Goal: Task Accomplishment & Management: Manage account settings

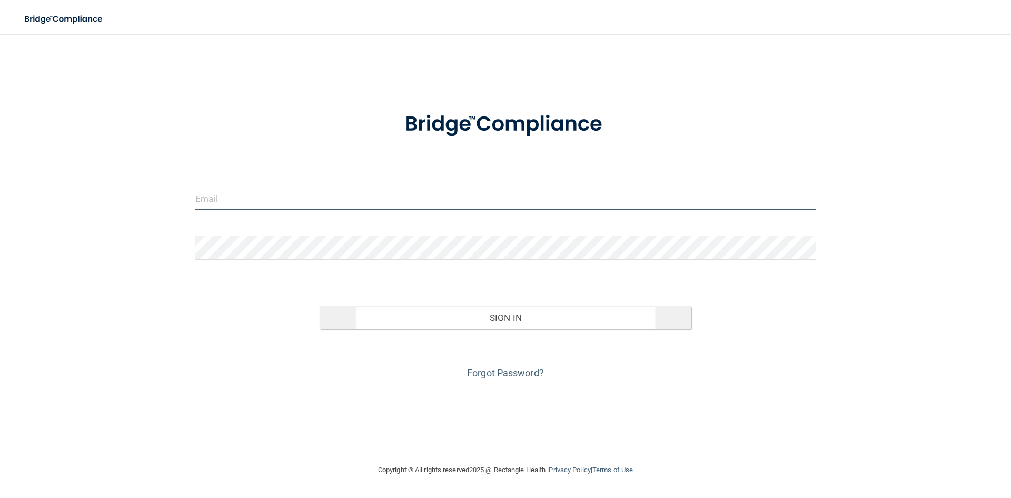
type input "[PERSON_NAME][EMAIL_ADDRESS][DOMAIN_NAME]"
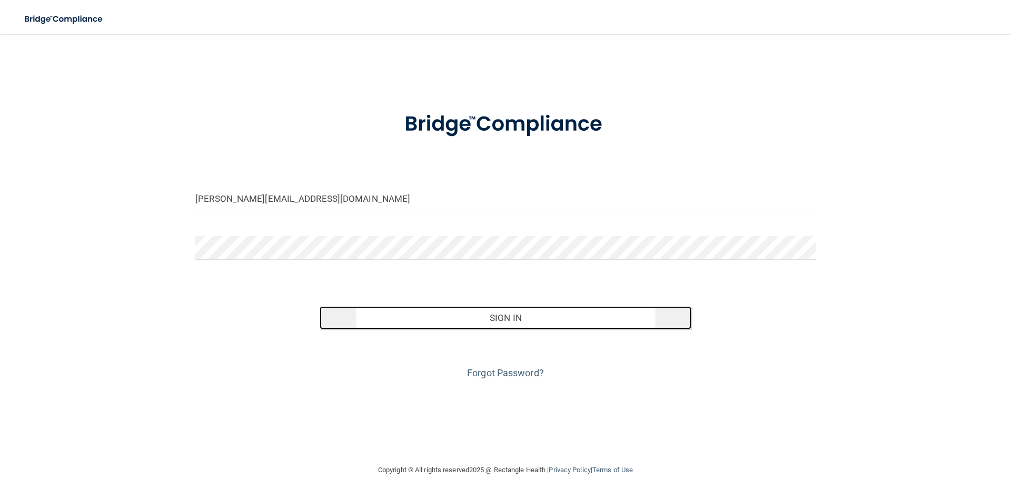
click at [394, 324] on button "Sign In" at bounding box center [506, 317] width 372 height 23
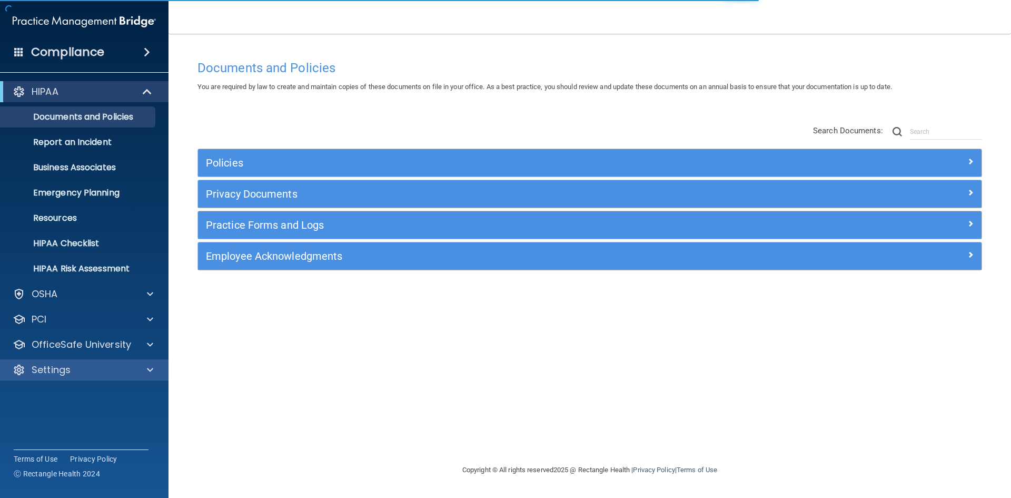
click at [102, 379] on div "Settings" at bounding box center [84, 369] width 169 height 21
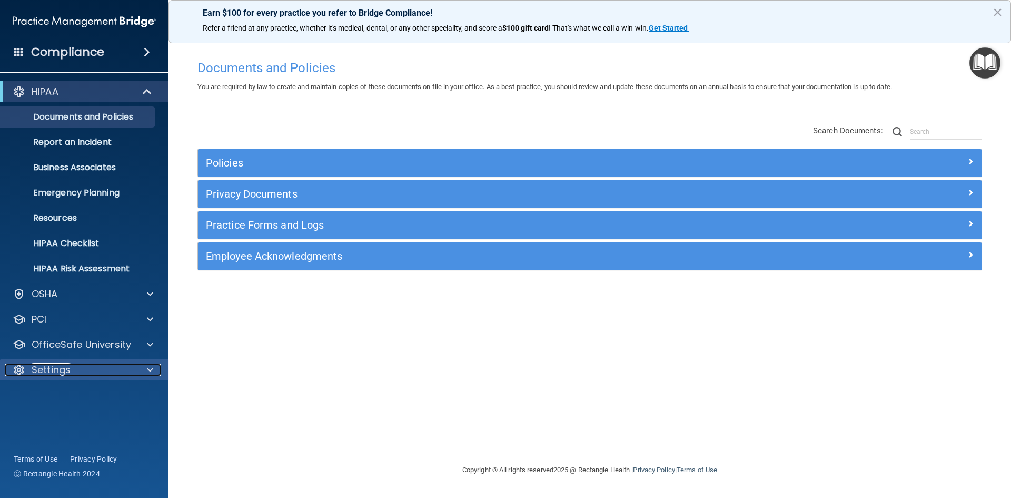
click at [152, 366] on span at bounding box center [150, 369] width 6 height 13
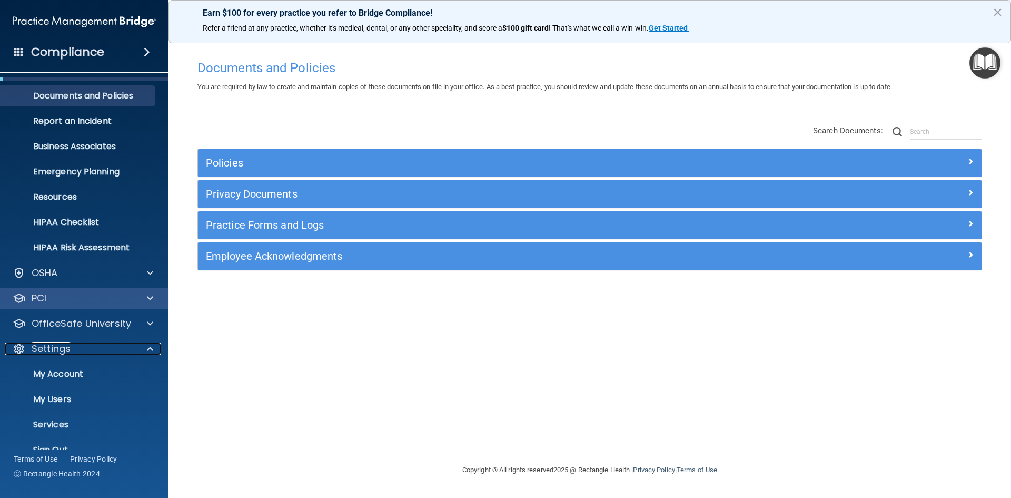
scroll to position [41, 0]
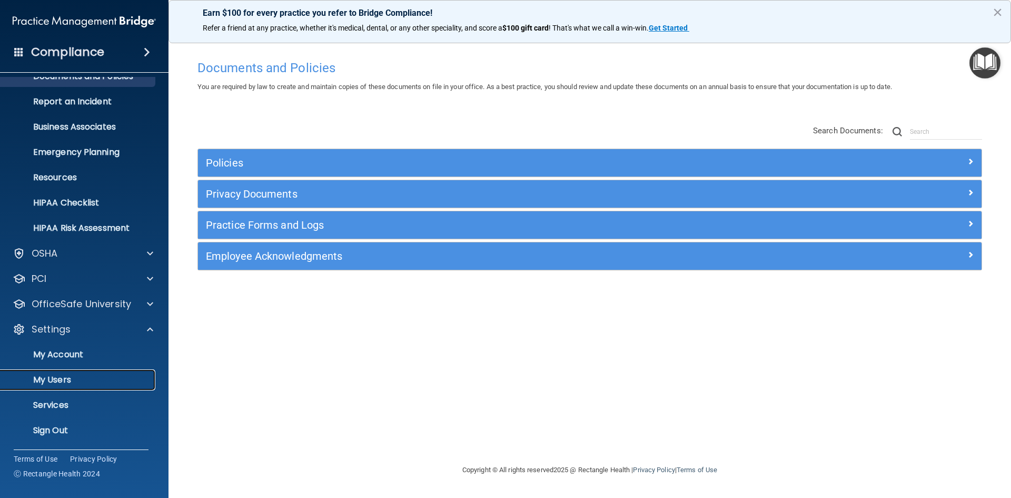
drag, startPoint x: 115, startPoint y: 378, endPoint x: 124, endPoint y: 377, distance: 9.5
click at [116, 378] on p "My Users" at bounding box center [79, 379] width 144 height 11
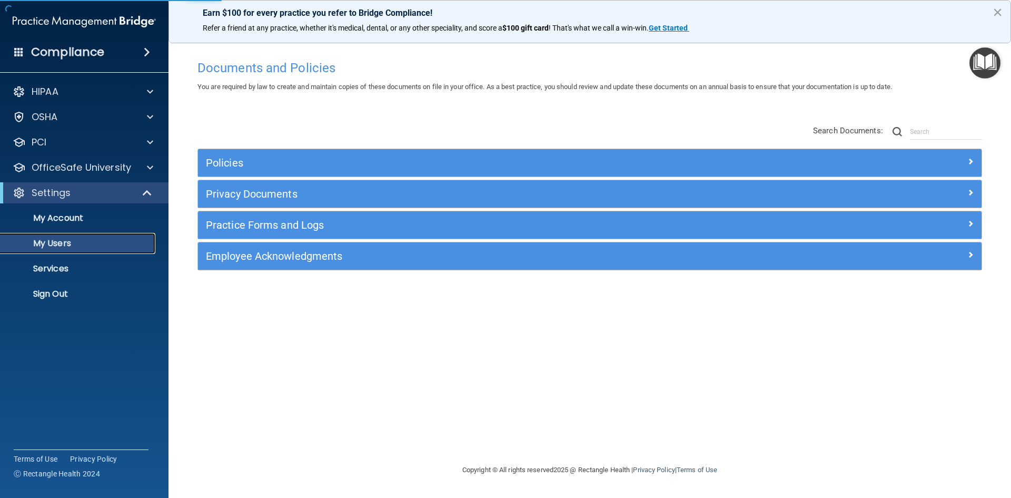
select select "20"
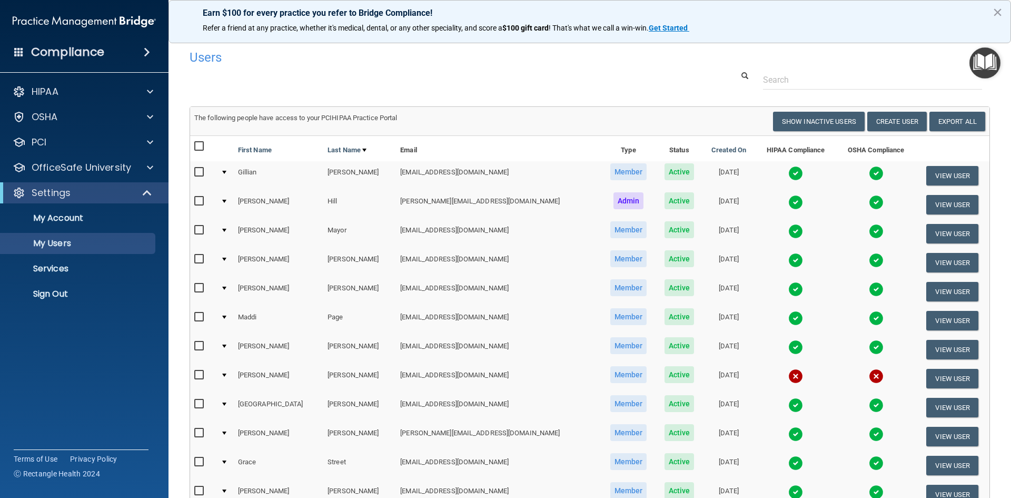
click at [86, 50] on h4 "Compliance" at bounding box center [67, 52] width 73 height 15
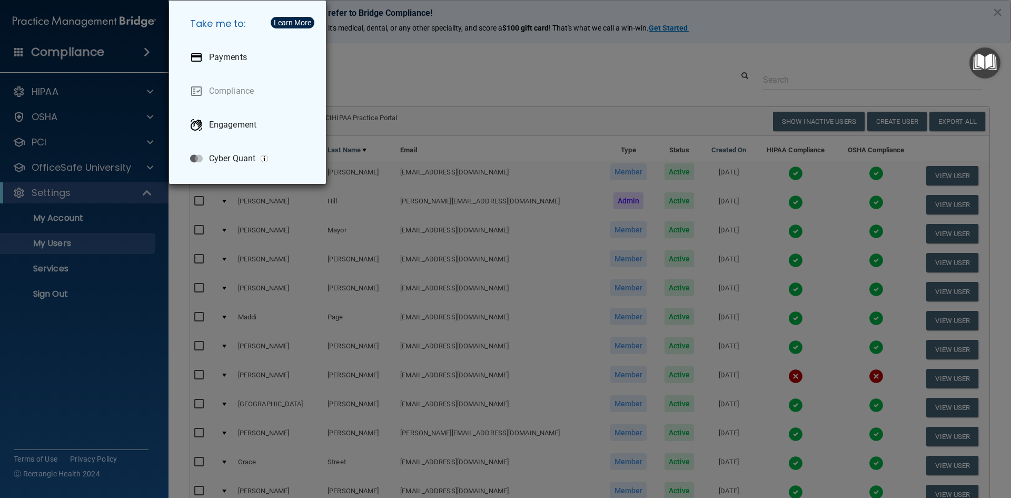
click at [398, 77] on div "Take me to: Payments Compliance Engagement Cyber Quant" at bounding box center [505, 249] width 1011 height 498
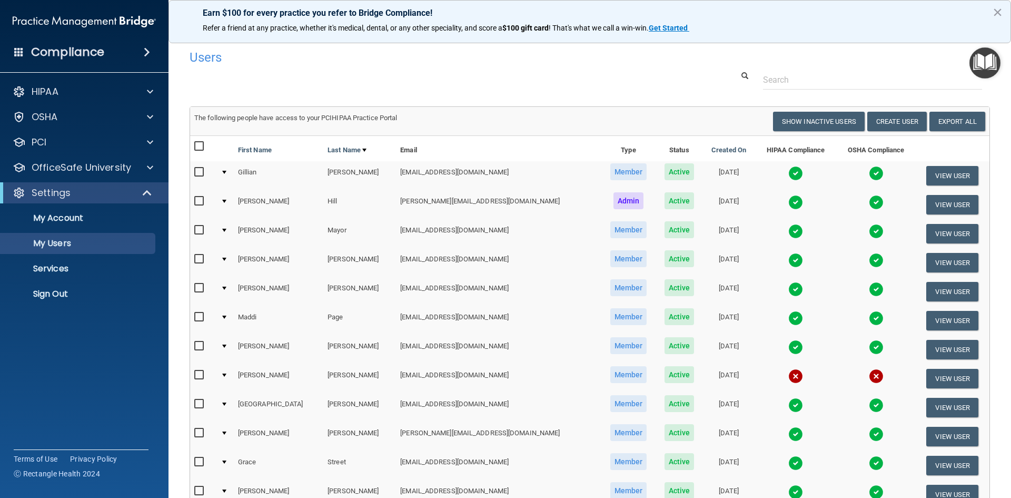
click at [144, 48] on span at bounding box center [147, 52] width 6 height 13
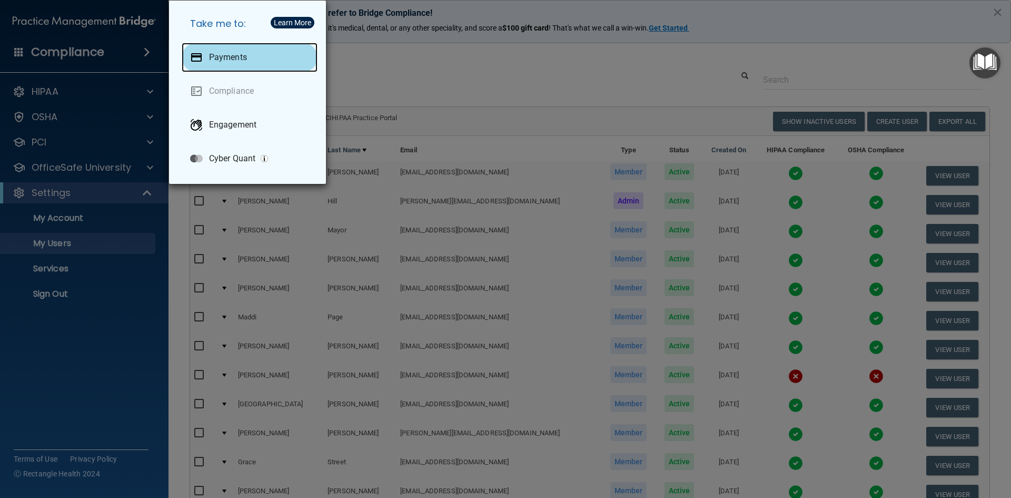
click at [278, 55] on div "Payments" at bounding box center [250, 57] width 136 height 29
click at [440, 59] on div "Take me to: Payments Compliance Engagement Cyber Quant" at bounding box center [505, 249] width 1011 height 498
